Goal: Task Accomplishment & Management: Complete application form

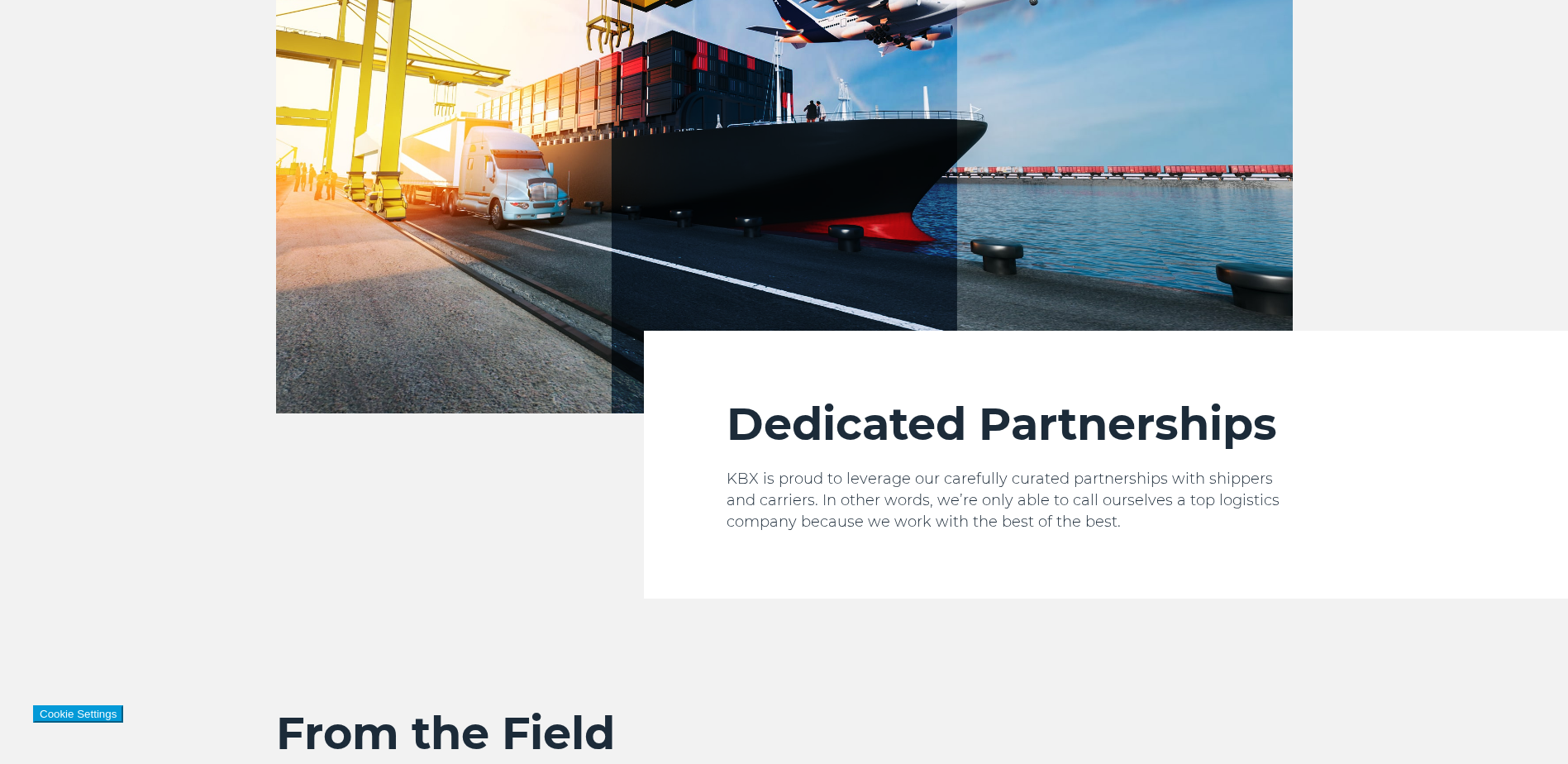
scroll to position [2977, 0]
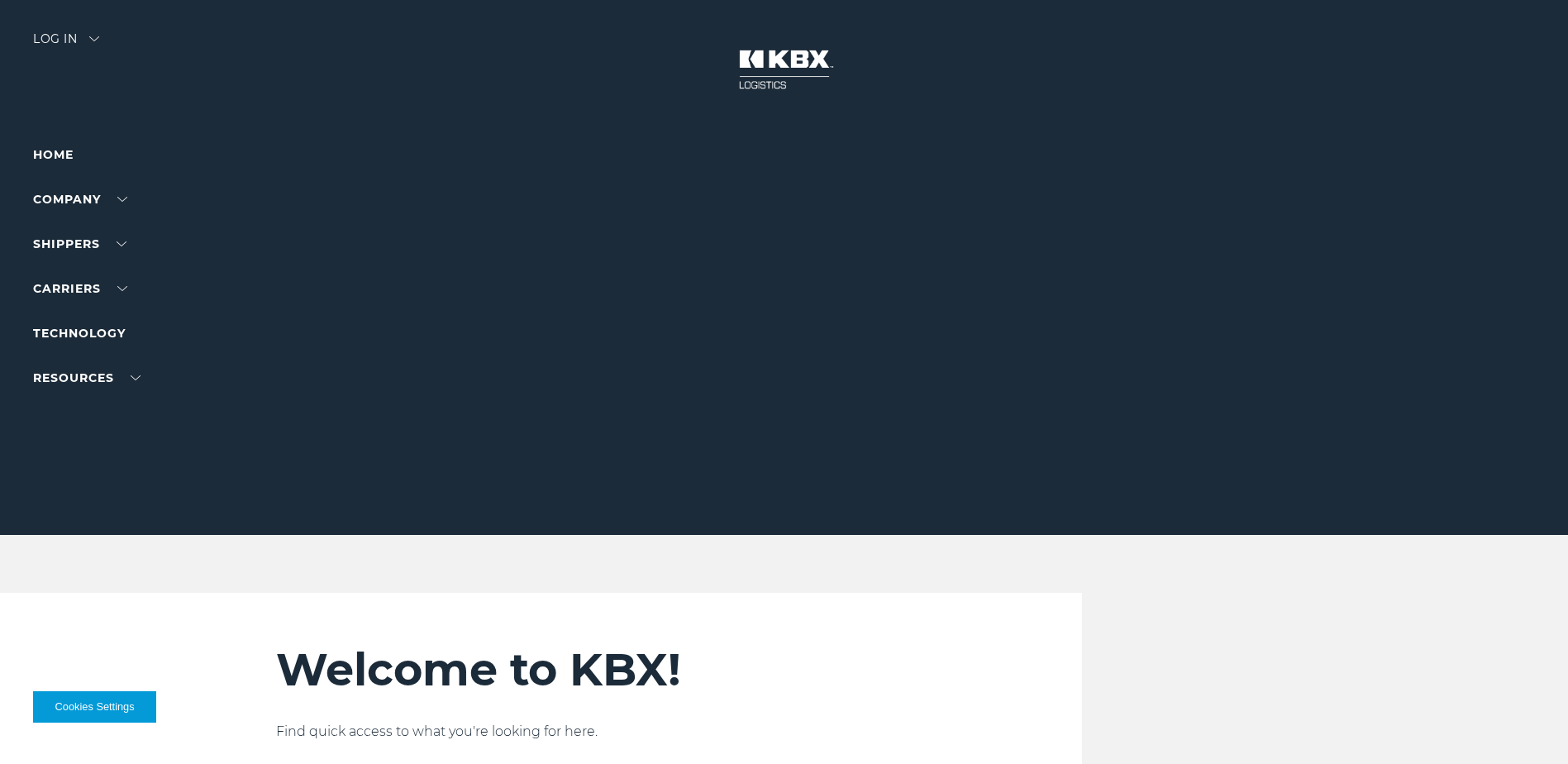
scroll to position [551, 0]
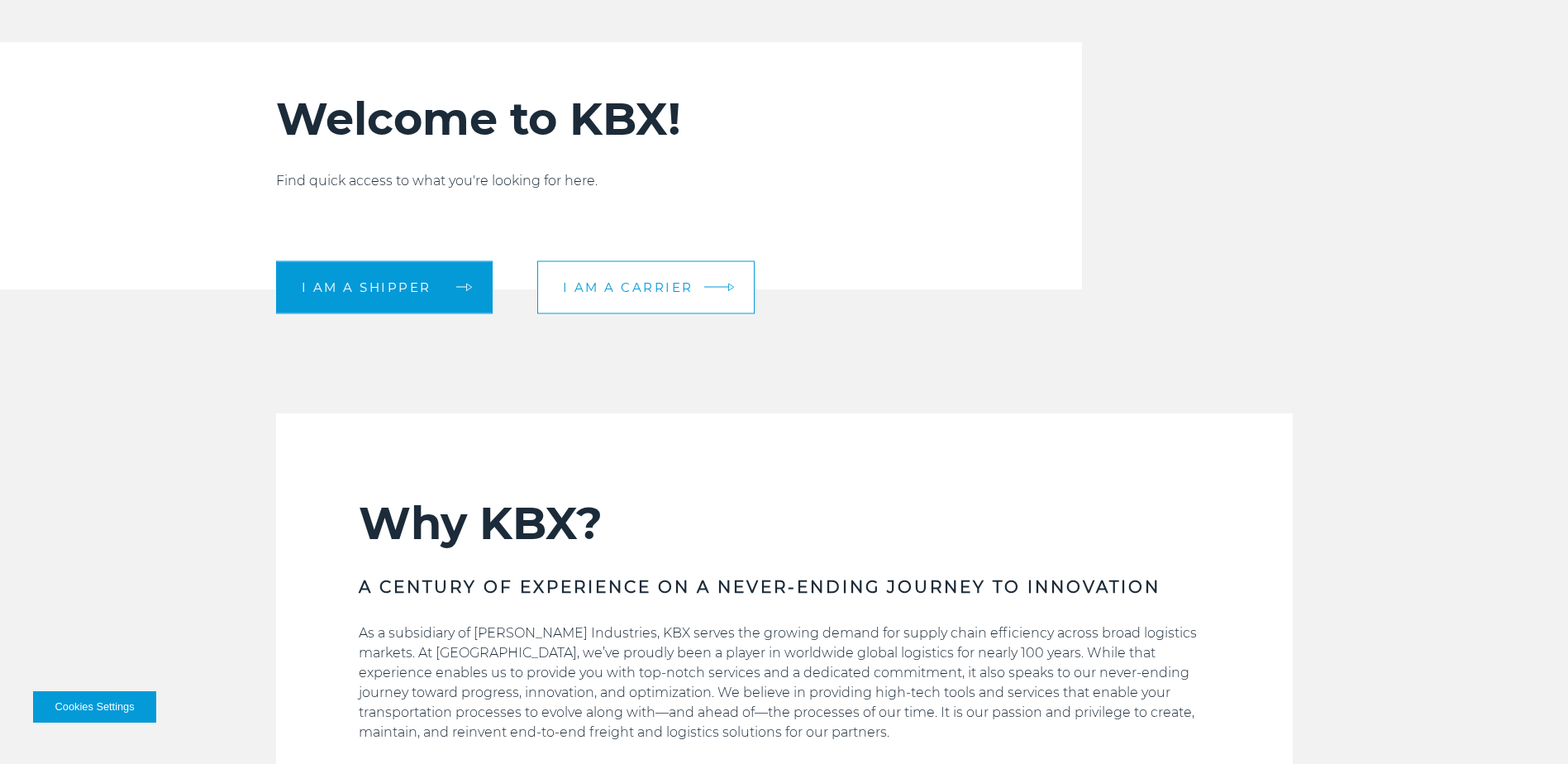
click at [645, 290] on span "I am a carrier" at bounding box center [628, 287] width 131 height 12
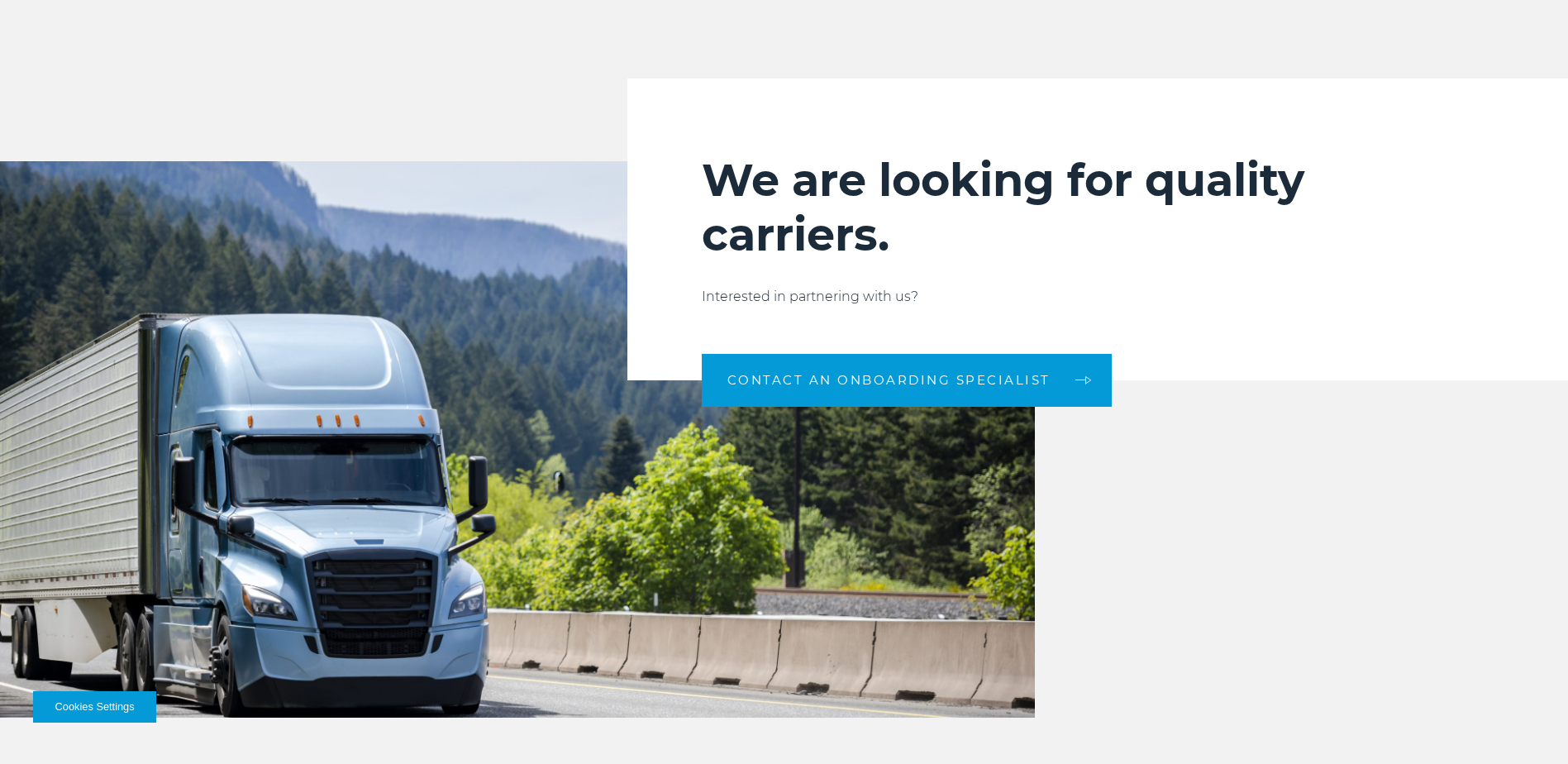
scroll to position [1901, 0]
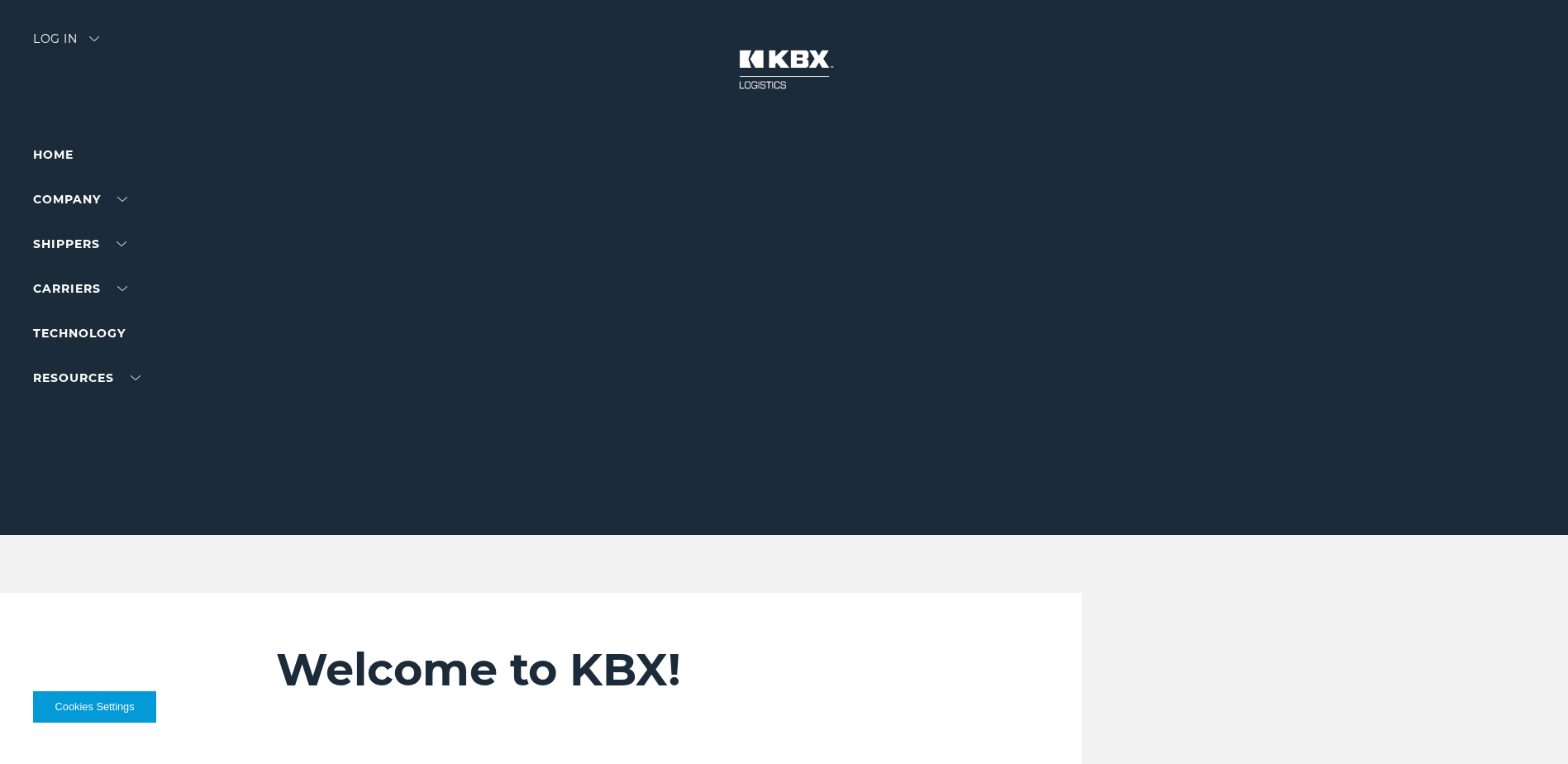
click at [776, 81] on img at bounding box center [784, 69] width 124 height 73
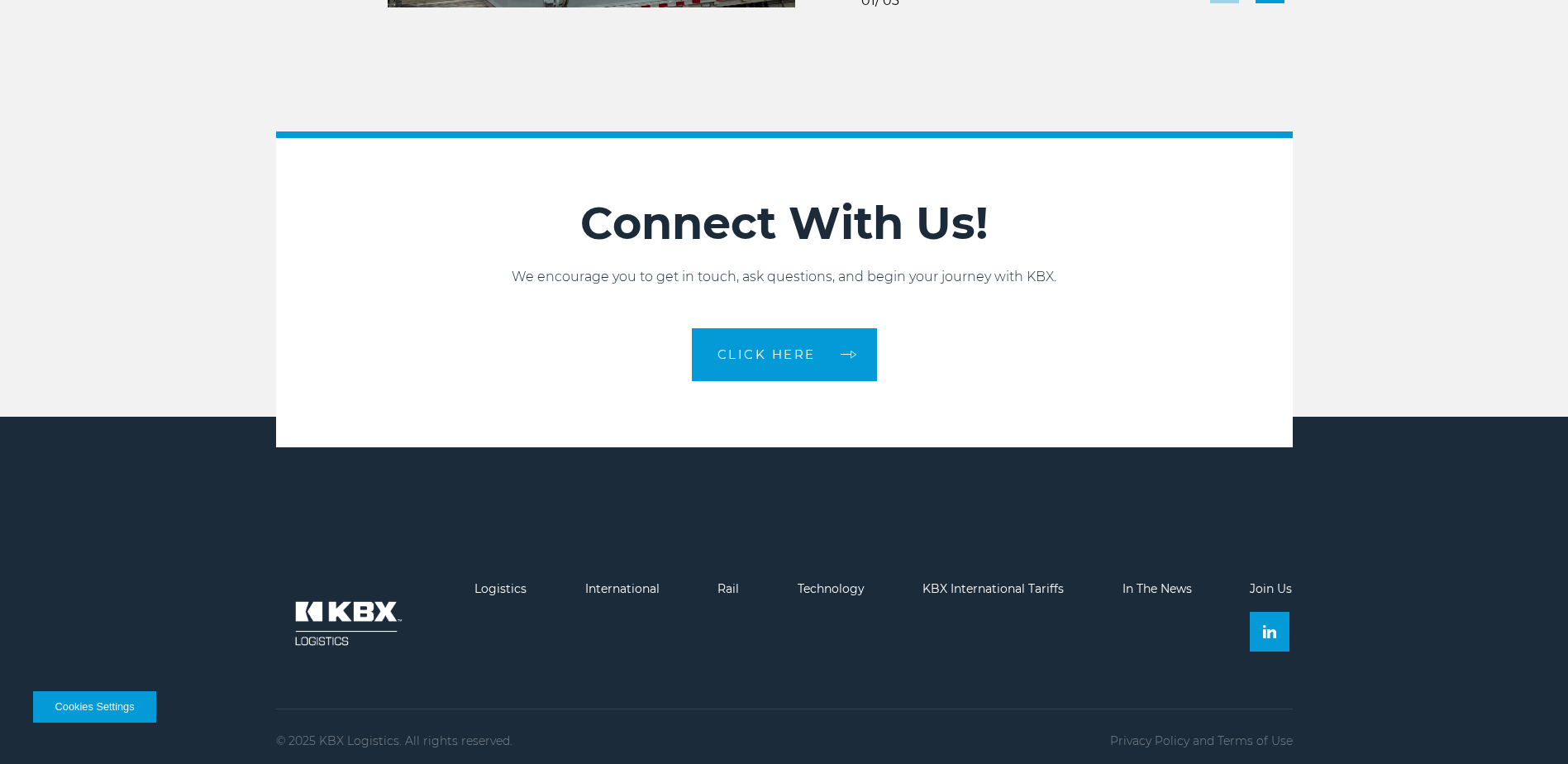
scroll to position [3686, 0]
